Goal: Task Accomplishment & Management: Complete application form

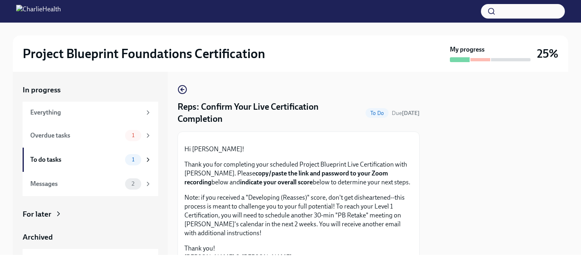
scroll to position [158, 0]
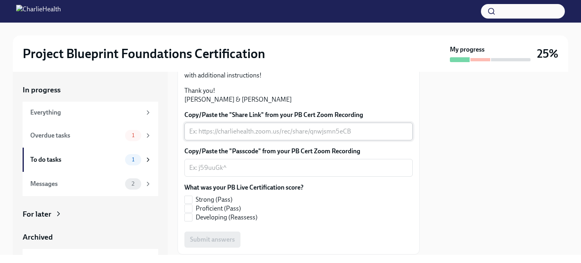
click at [305, 140] on div "x ​" at bounding box center [298, 132] width 228 height 18
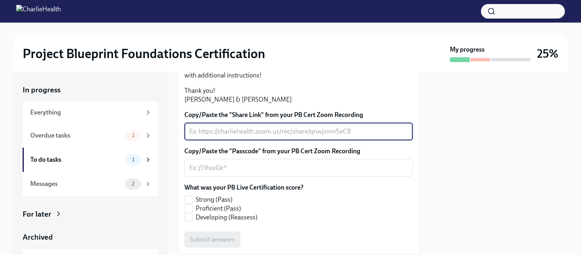
paste textarea "[URL][DOMAIN_NAME][SECURITY_DATA]"
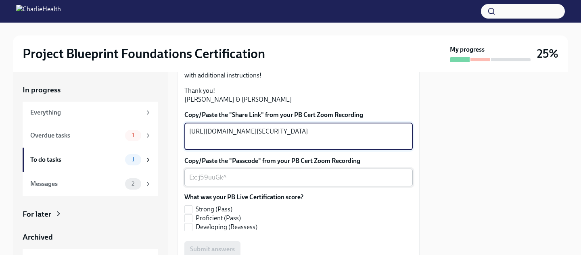
type textarea "[URL][DOMAIN_NAME][SECURITY_DATA]"
click at [278, 182] on textarea "Copy/Paste the "Passcode" from your PB Cert Zoom Recording" at bounding box center [298, 178] width 219 height 10
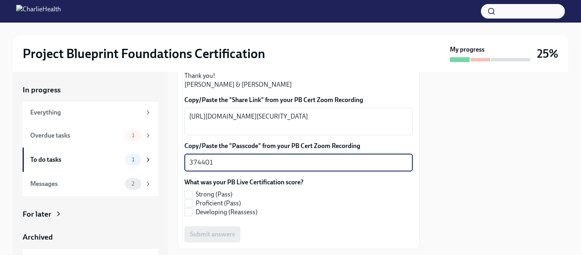
scroll to position [247, 0]
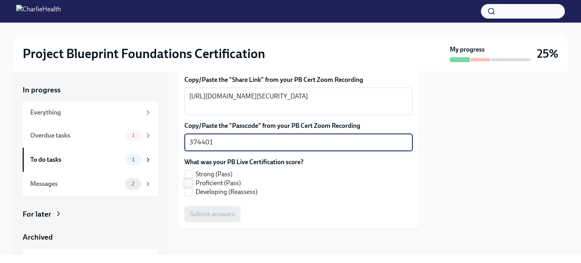
type textarea "374401"
click at [191, 182] on input "Proficient (Pass)" at bounding box center [188, 183] width 7 height 7
checkbox input "true"
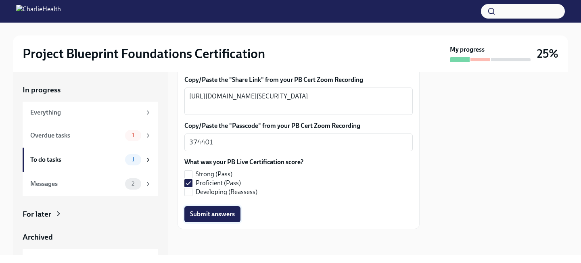
click at [226, 210] on span "Submit answers" at bounding box center [212, 214] width 45 height 8
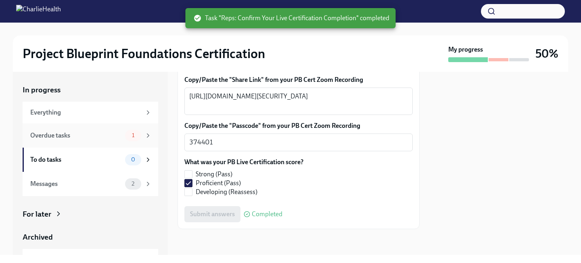
click at [83, 139] on div "Overdue tasks" at bounding box center [76, 135] width 92 height 9
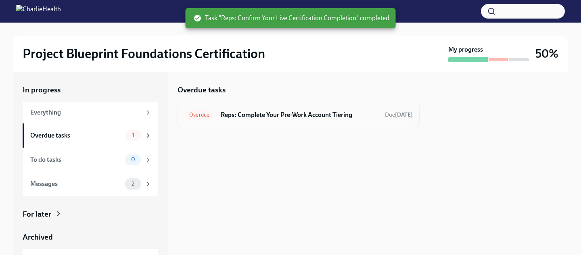
click at [305, 111] on h6 "Reps: Complete Your Pre-Work Account Tiering" at bounding box center [300, 115] width 158 height 9
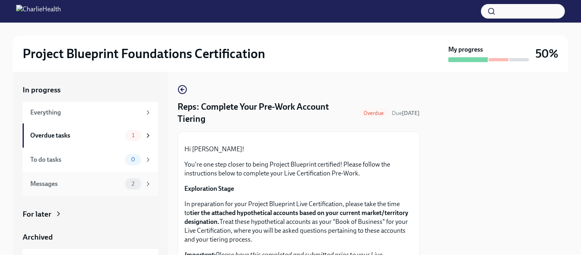
click at [56, 181] on div "Messages" at bounding box center [76, 184] width 92 height 9
